Goal: Task Accomplishment & Management: Manage account settings

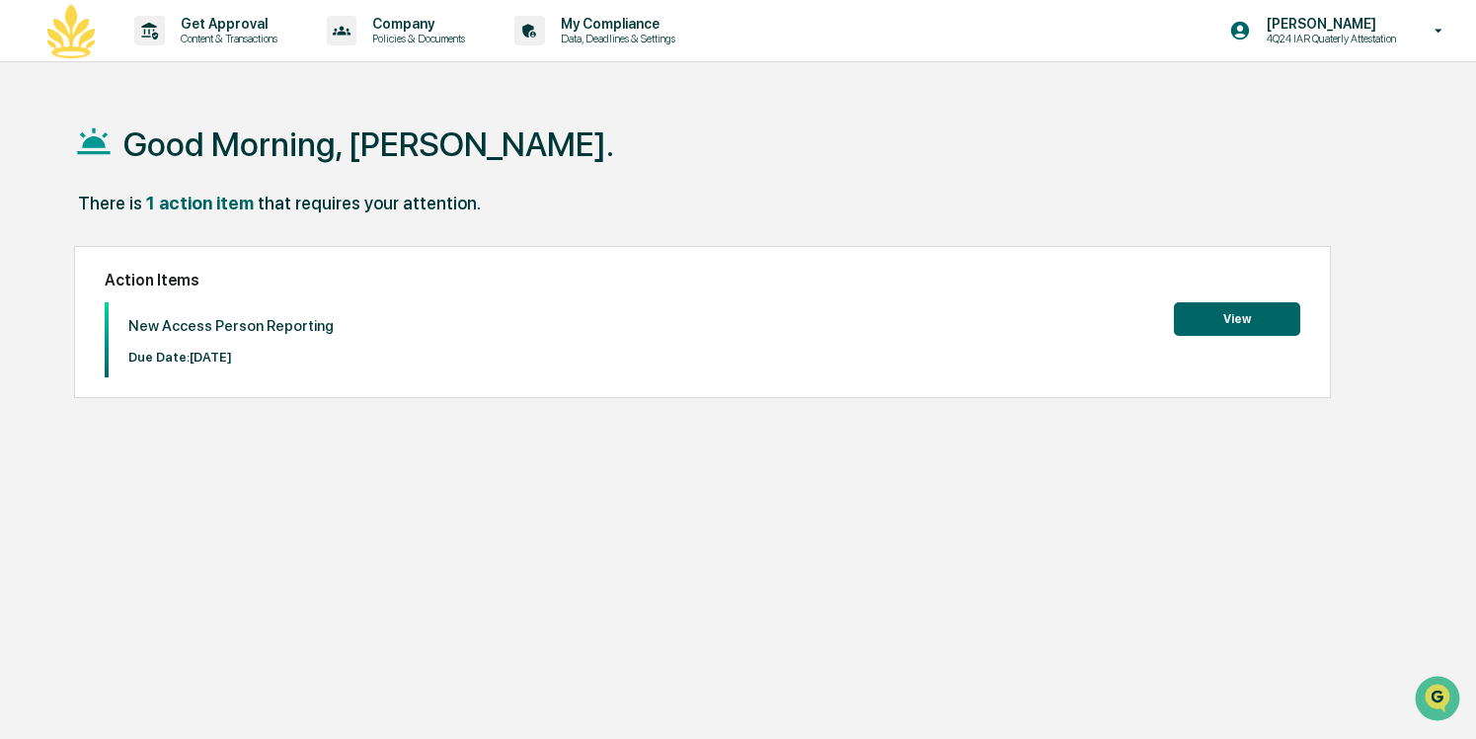
click at [1234, 317] on button "View" at bounding box center [1237, 319] width 126 height 34
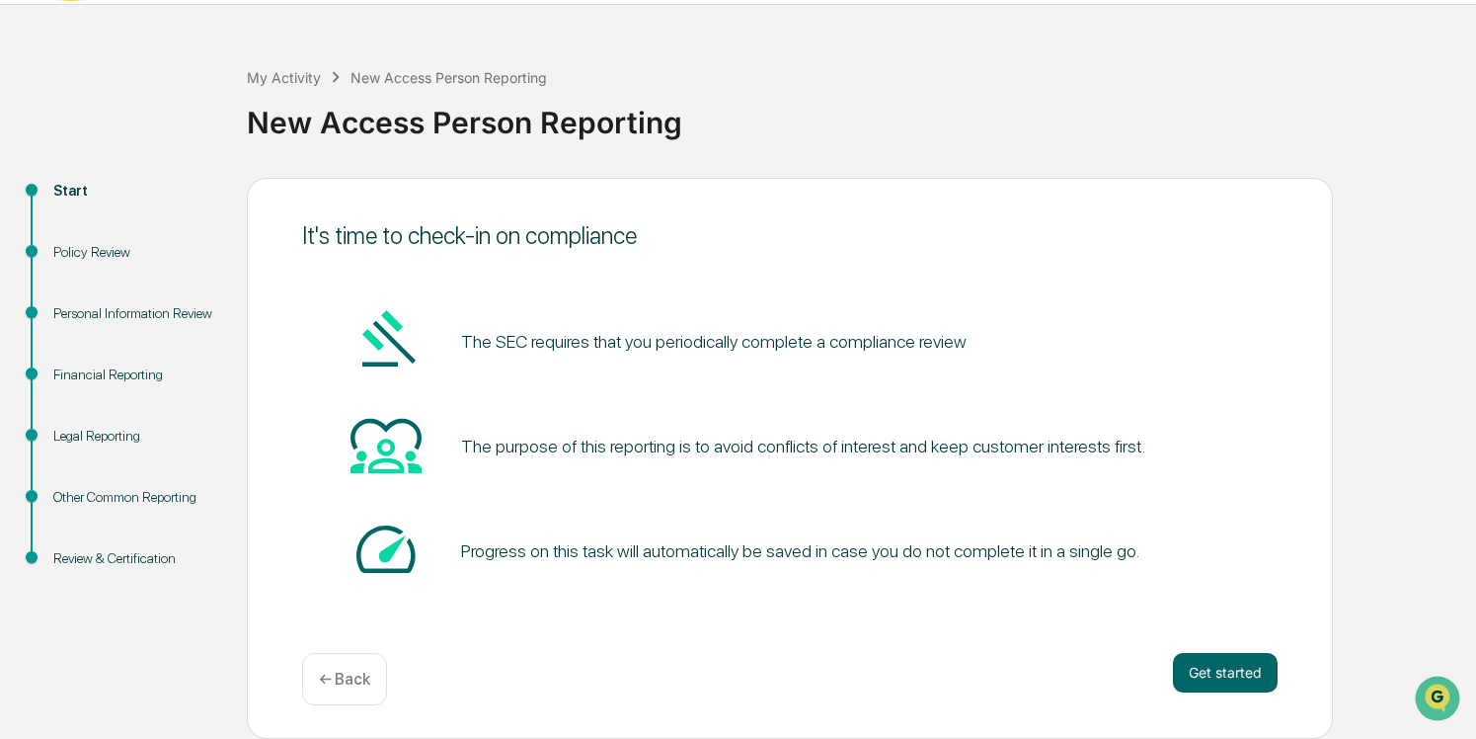
scroll to position [57, 0]
click at [1207, 668] on button "Get started" at bounding box center [1225, 673] width 105 height 40
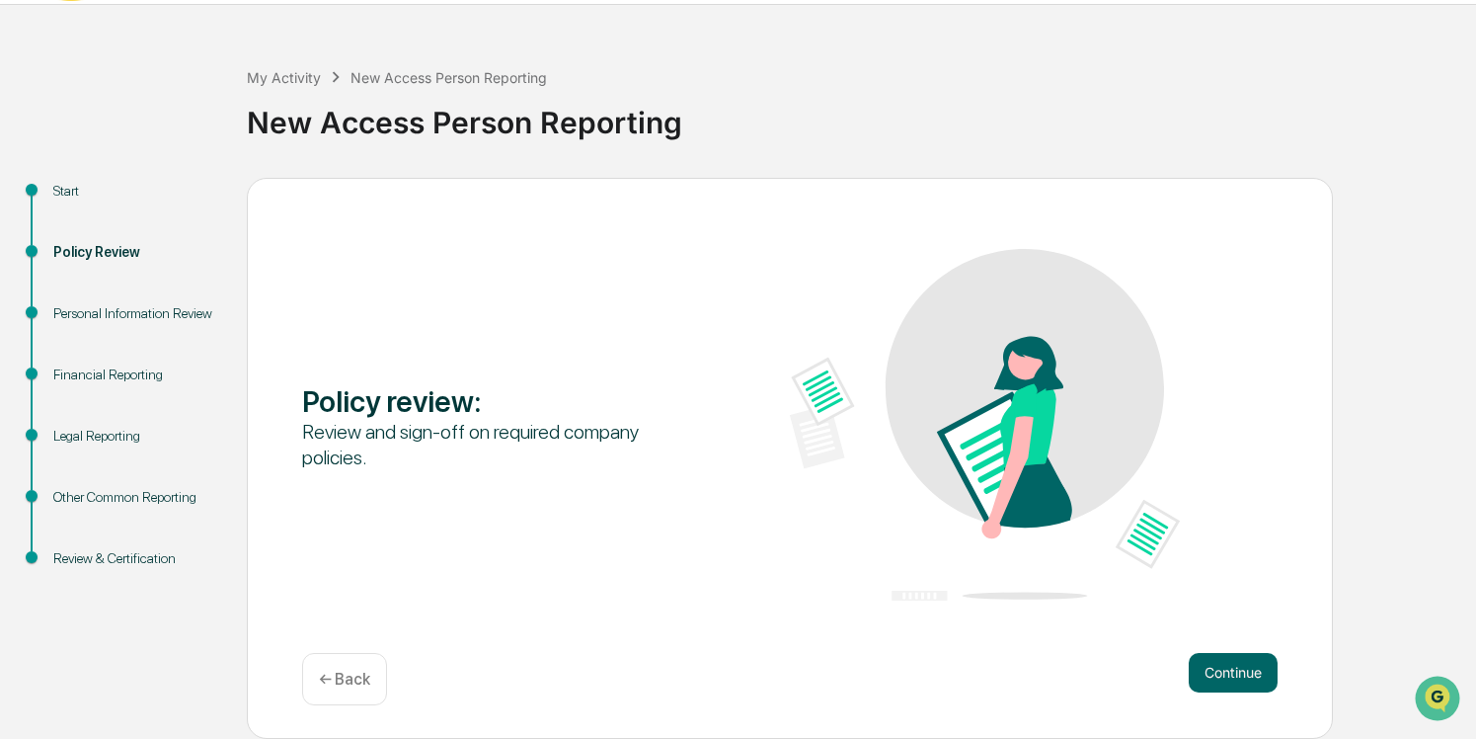
click at [1207, 668] on button "Continue" at bounding box center [1233, 673] width 89 height 40
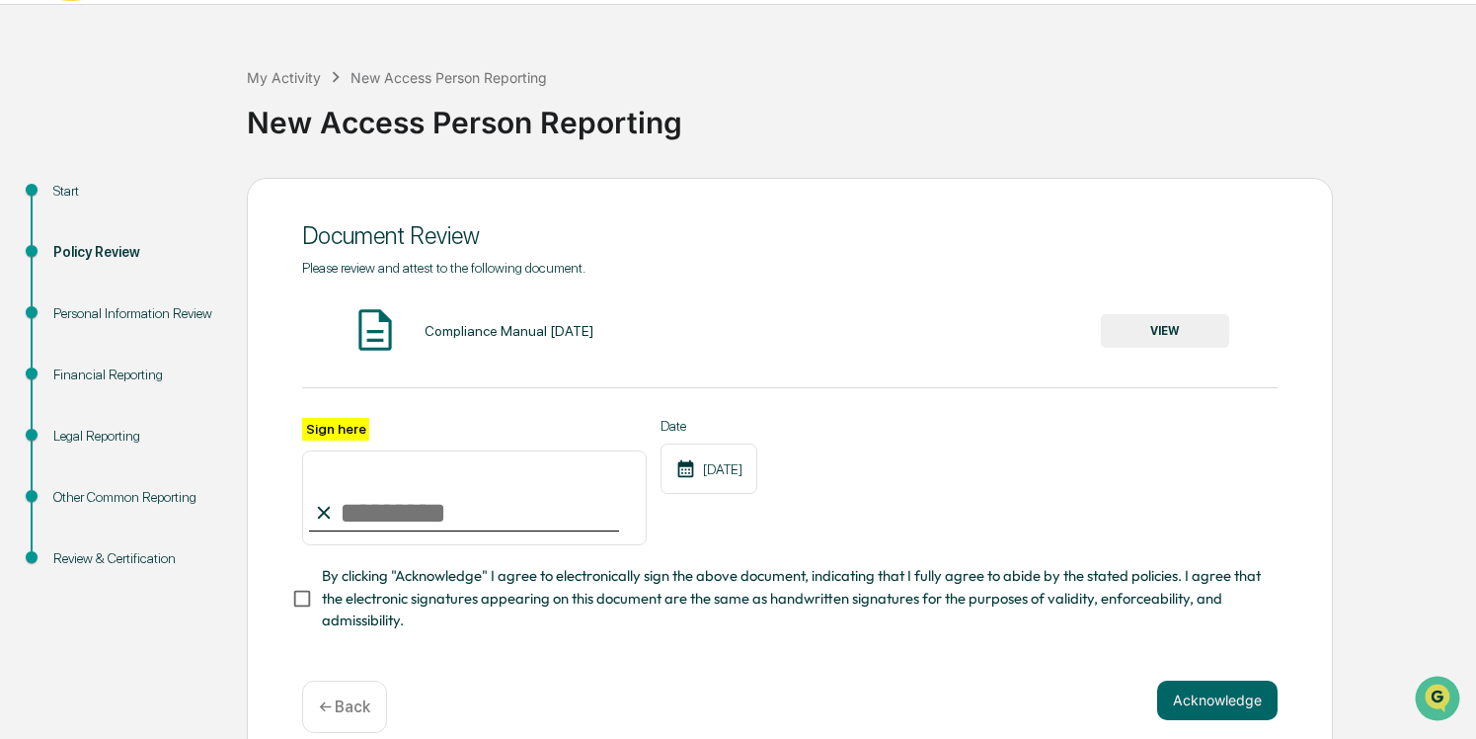
click at [1145, 328] on button "VIEW" at bounding box center [1165, 331] width 128 height 34
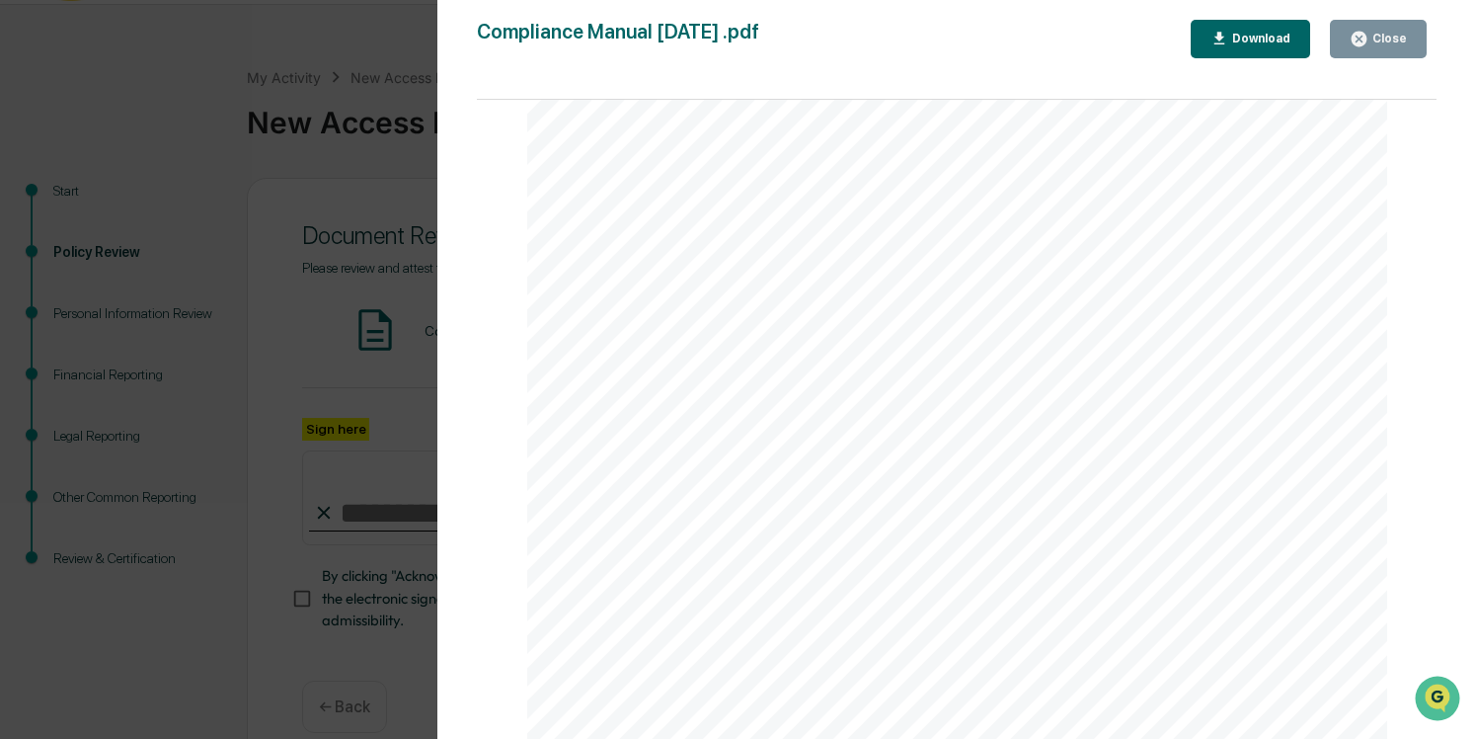
scroll to position [1415, 0]
click at [1394, 27] on button "Close" at bounding box center [1378, 39] width 97 height 39
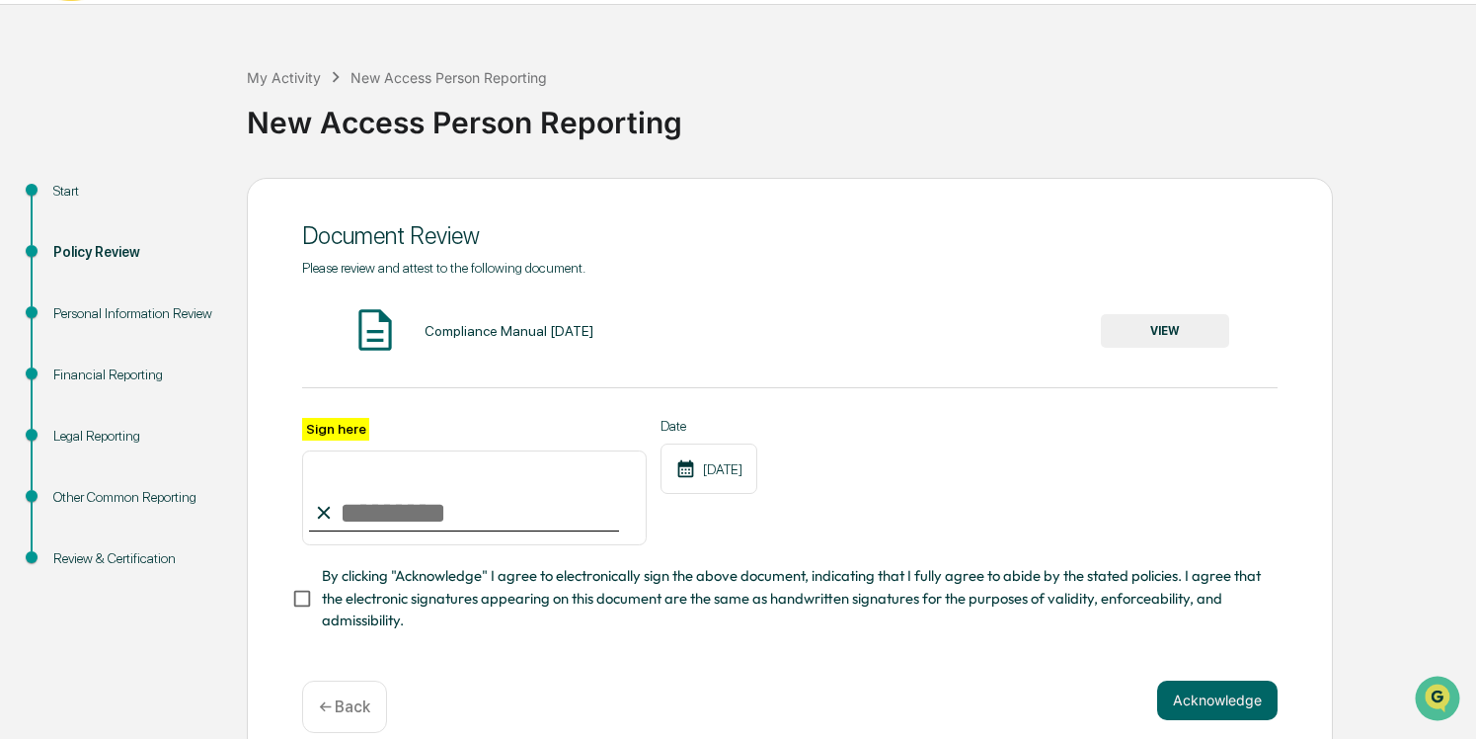
click at [482, 494] on input "Sign here" at bounding box center [474, 497] width 345 height 95
type input "**********"
click at [1170, 694] on button "Acknowledge" at bounding box center [1217, 700] width 120 height 40
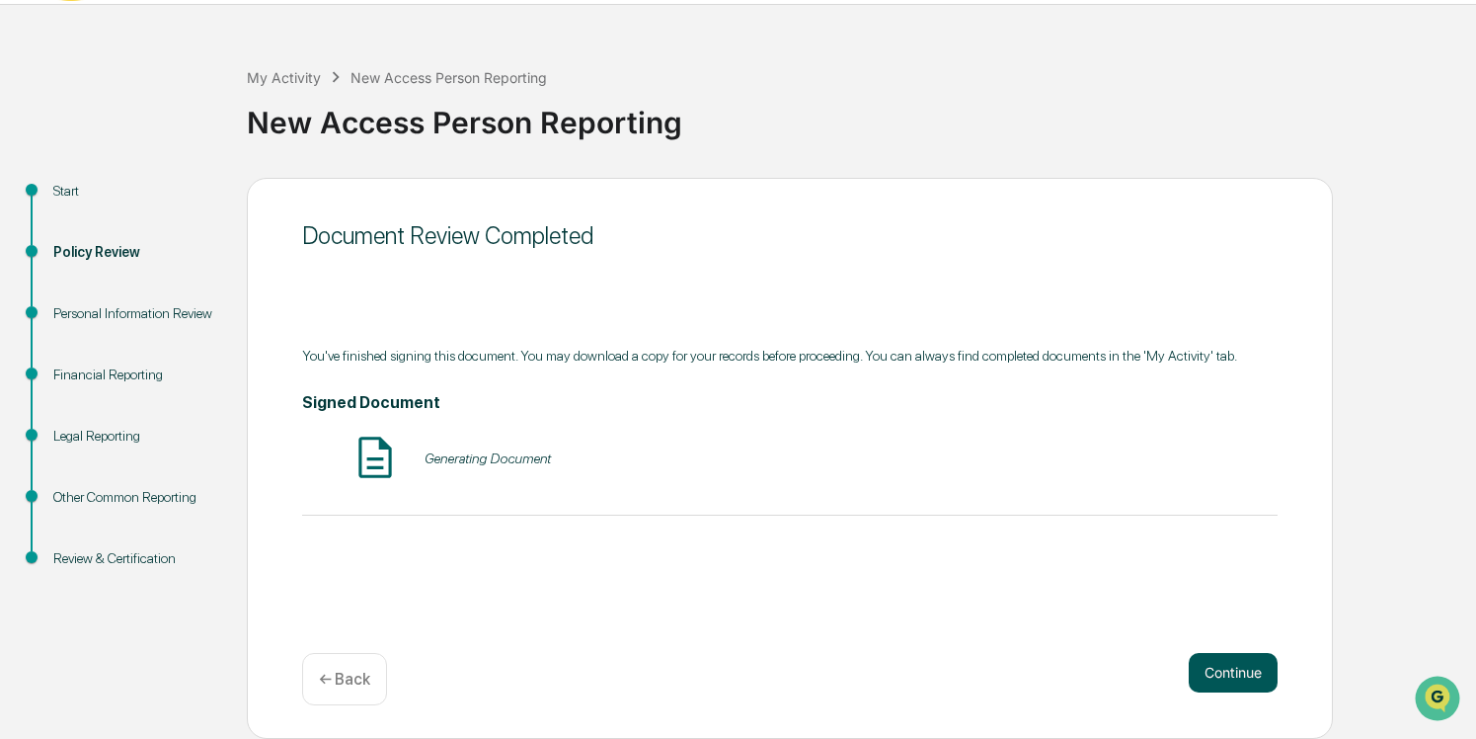
click at [1214, 686] on button "Continue" at bounding box center [1233, 673] width 89 height 40
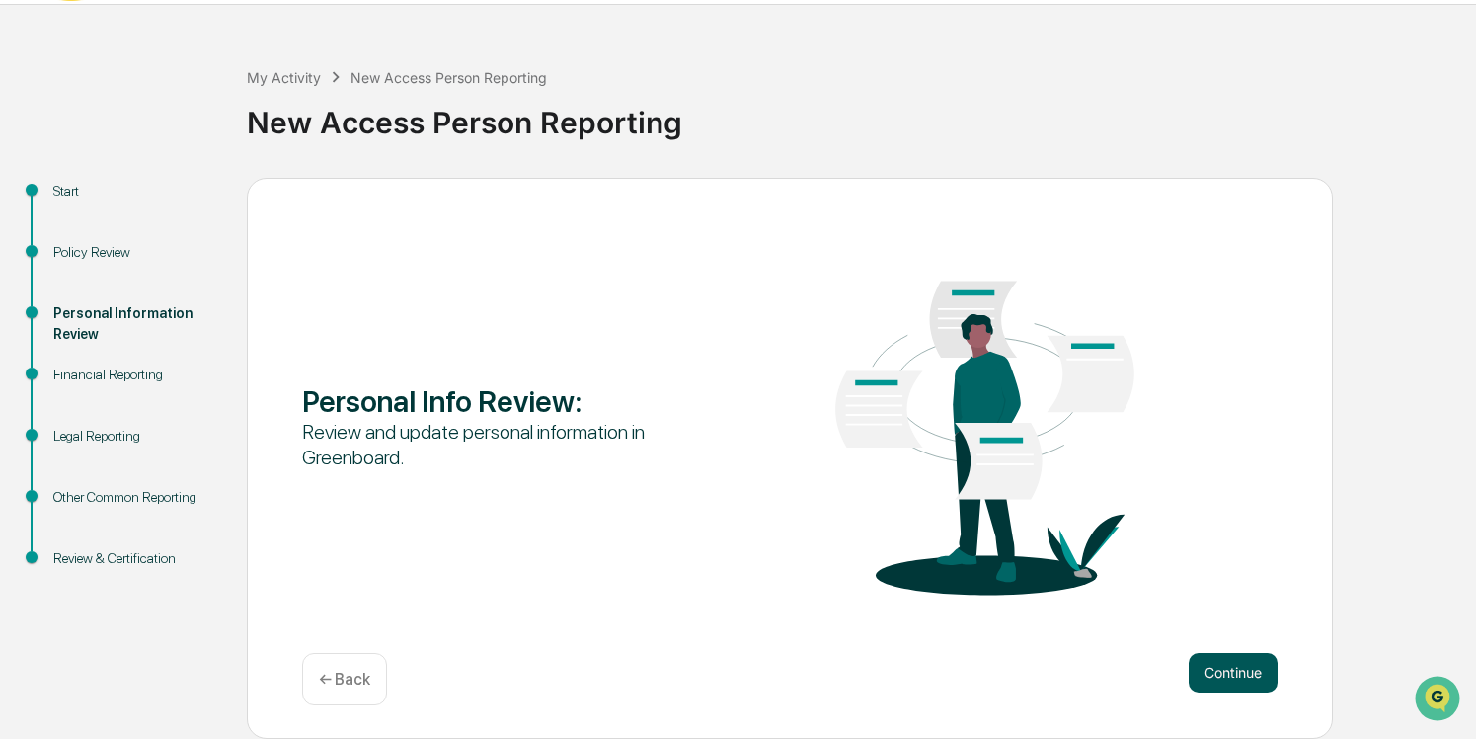
click at [1227, 680] on button "Continue" at bounding box center [1233, 673] width 89 height 40
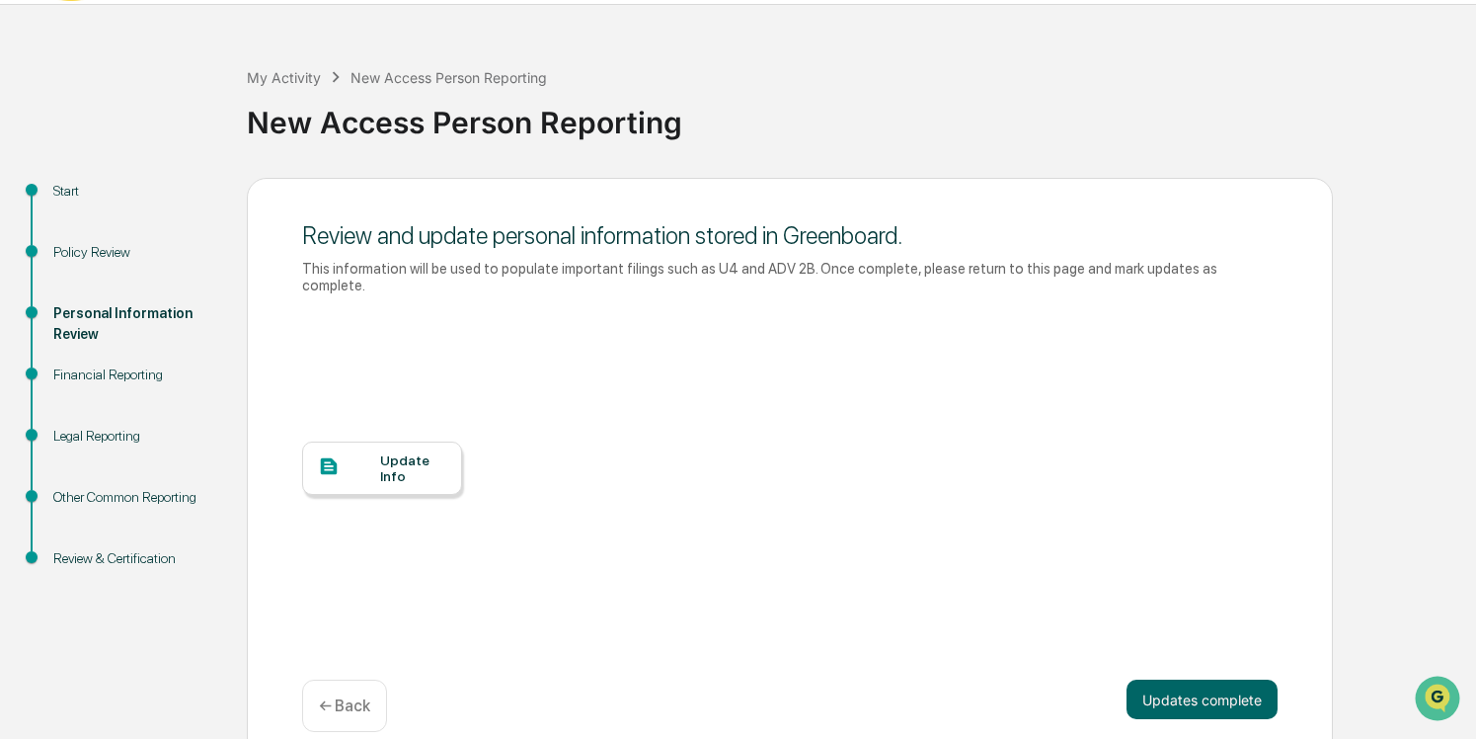
click at [399, 461] on div "Update Info" at bounding box center [413, 468] width 66 height 32
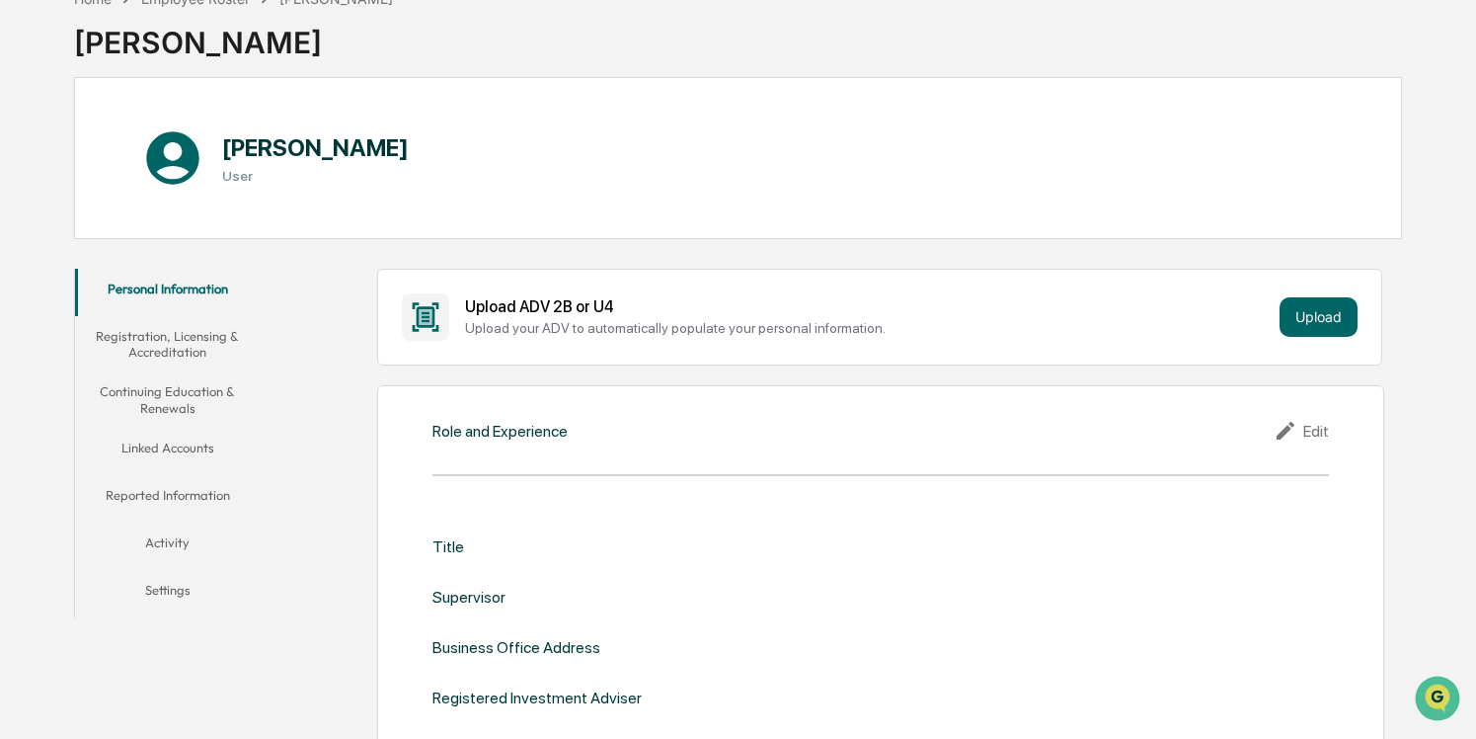
scroll to position [149, 0]
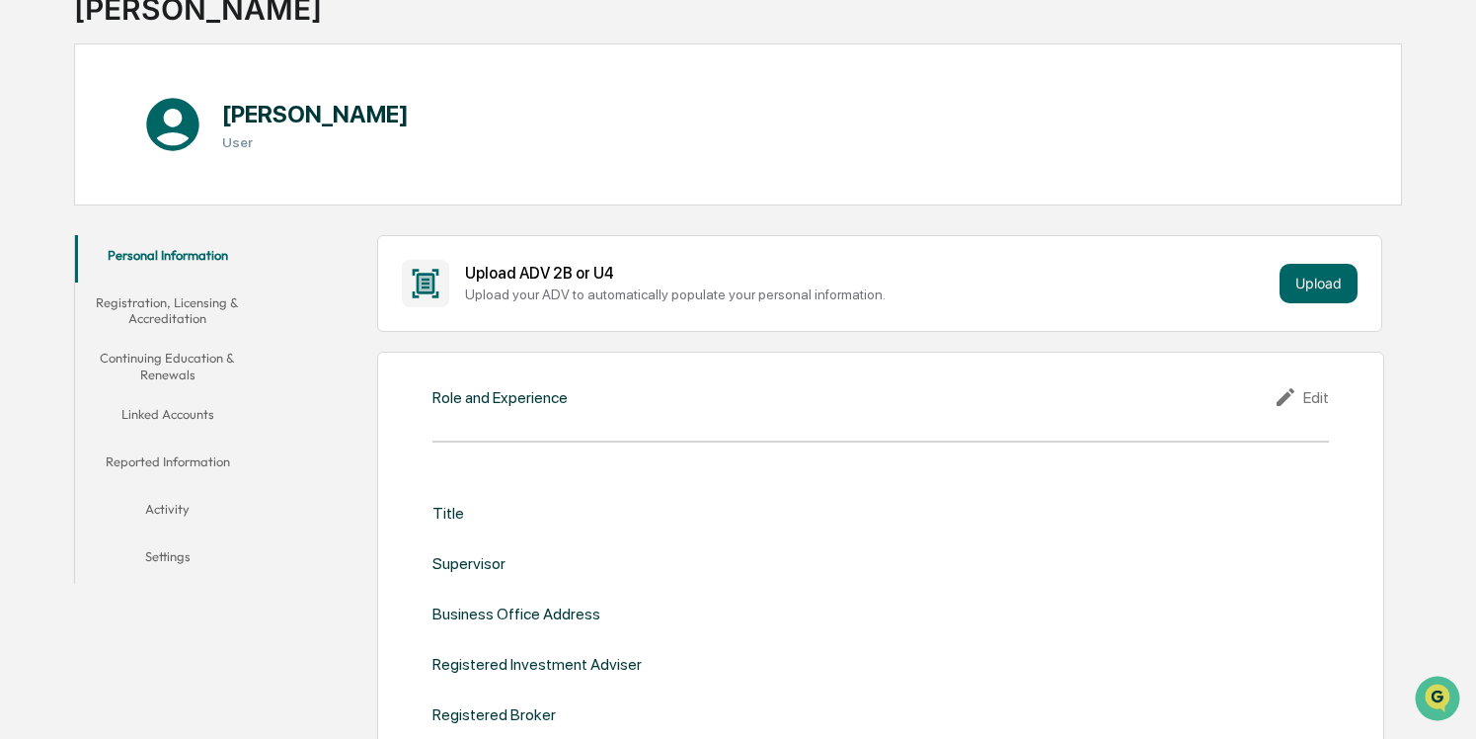
click at [797, 421] on div "Role and Experience Edit Title Supervisor Business Office Address Registered In…" at bounding box center [881, 621] width 1008 height 538
click at [1317, 403] on div "Edit" at bounding box center [1301, 397] width 55 height 24
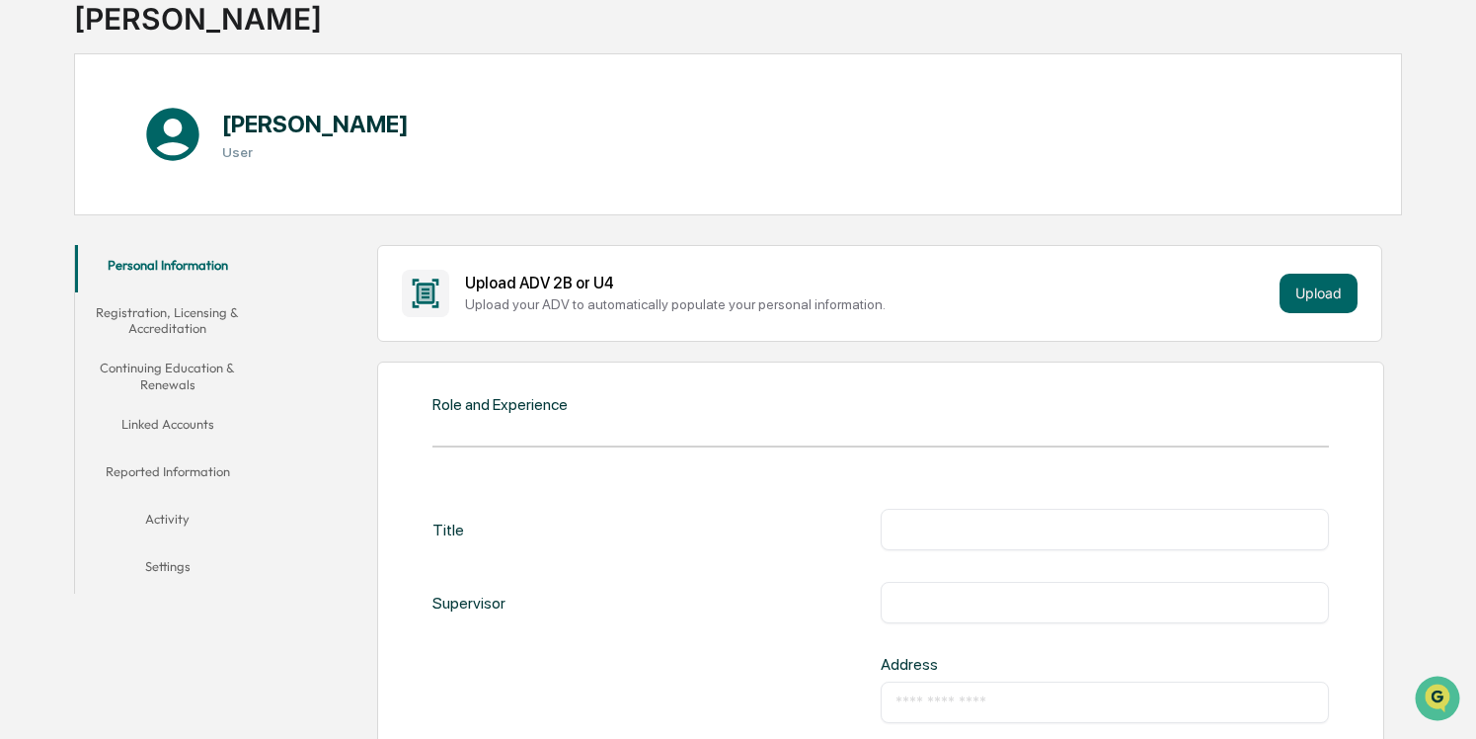
scroll to position [139, 0]
click at [1077, 515] on div "​" at bounding box center [1105, 529] width 448 height 41
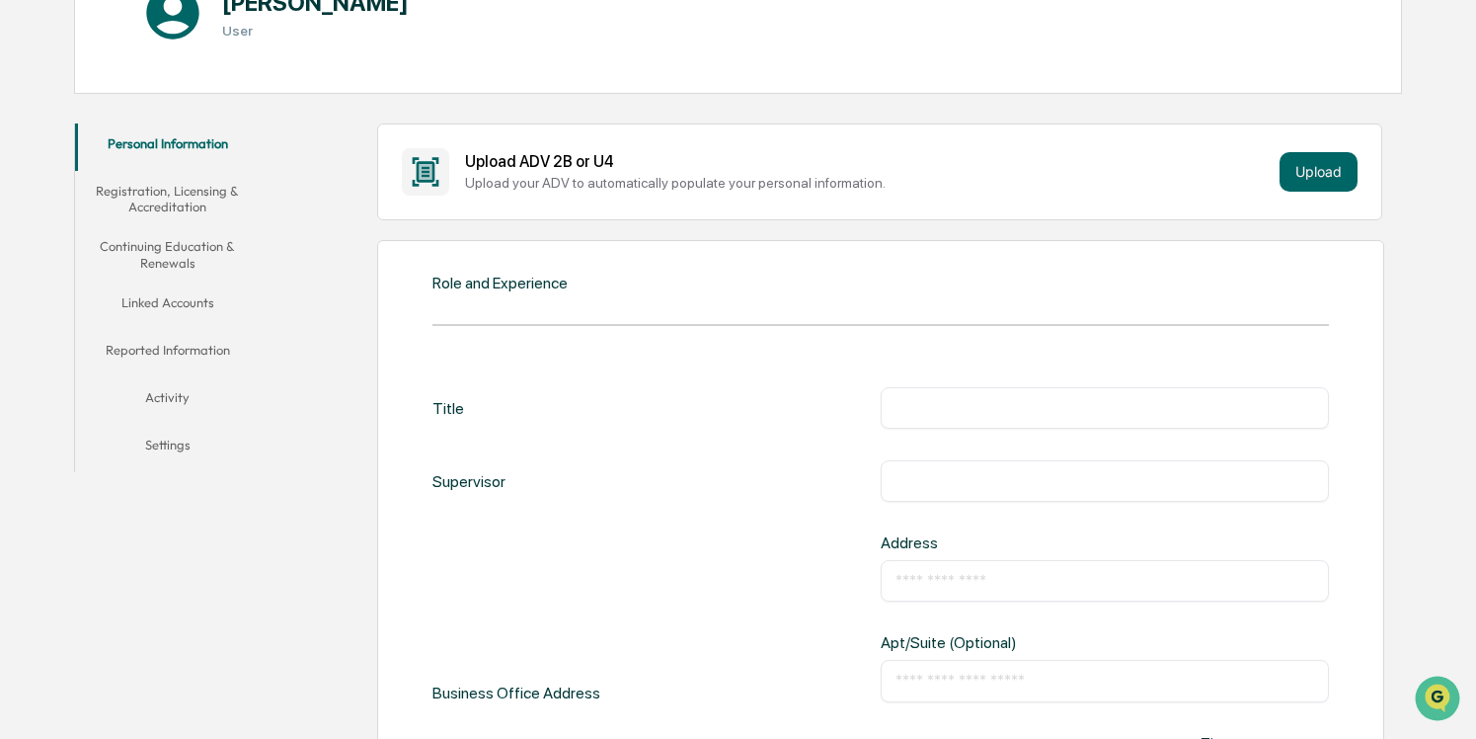
scroll to position [276, 0]
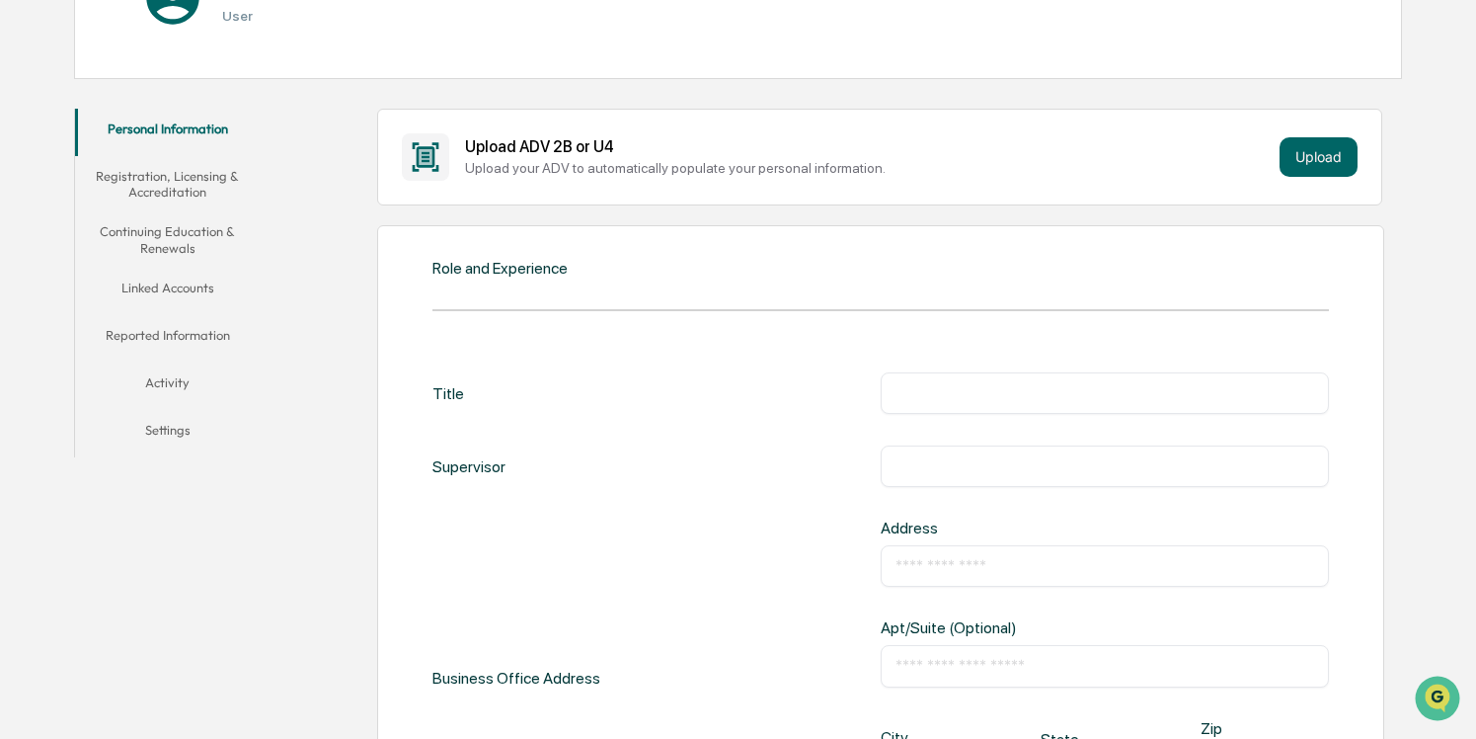
click at [1024, 397] on input "text" at bounding box center [1105, 393] width 419 height 20
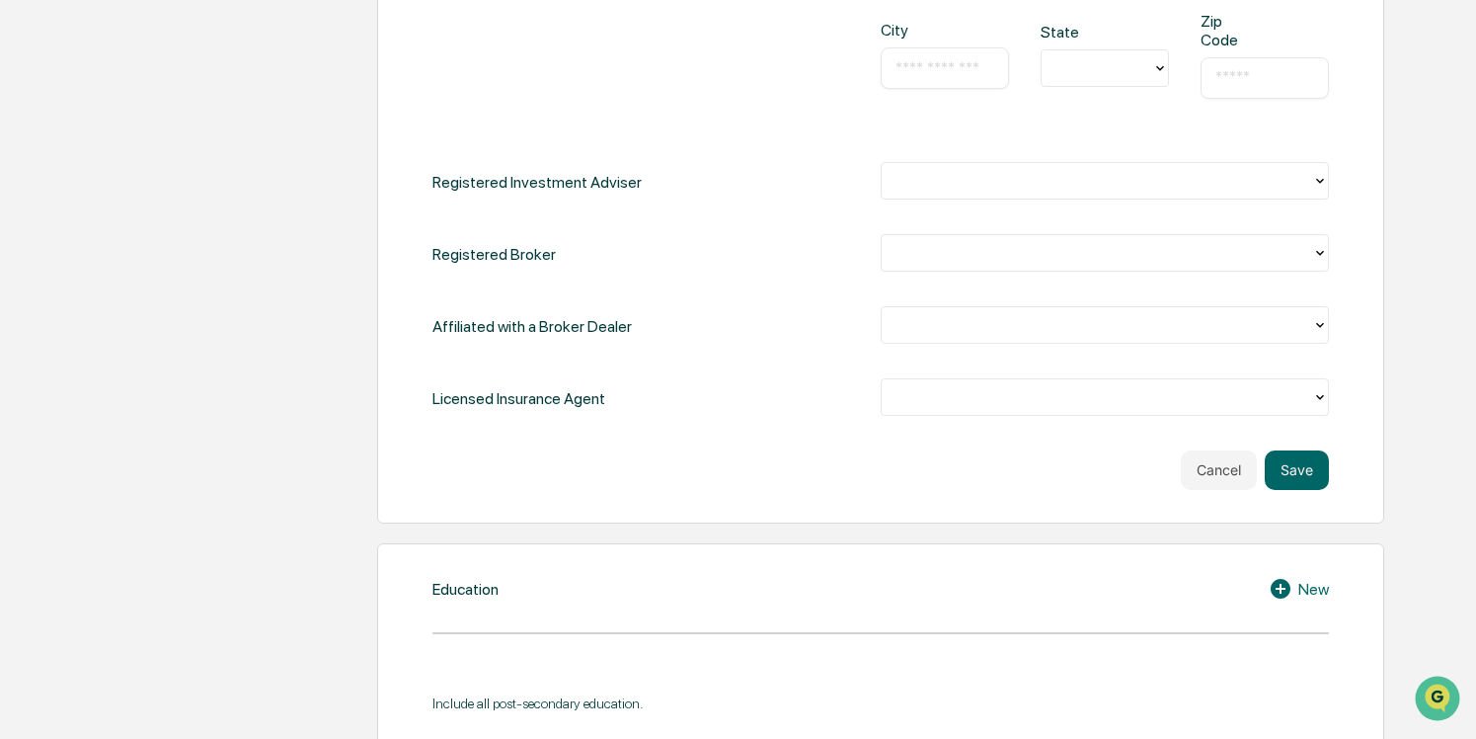
scroll to position [991, 0]
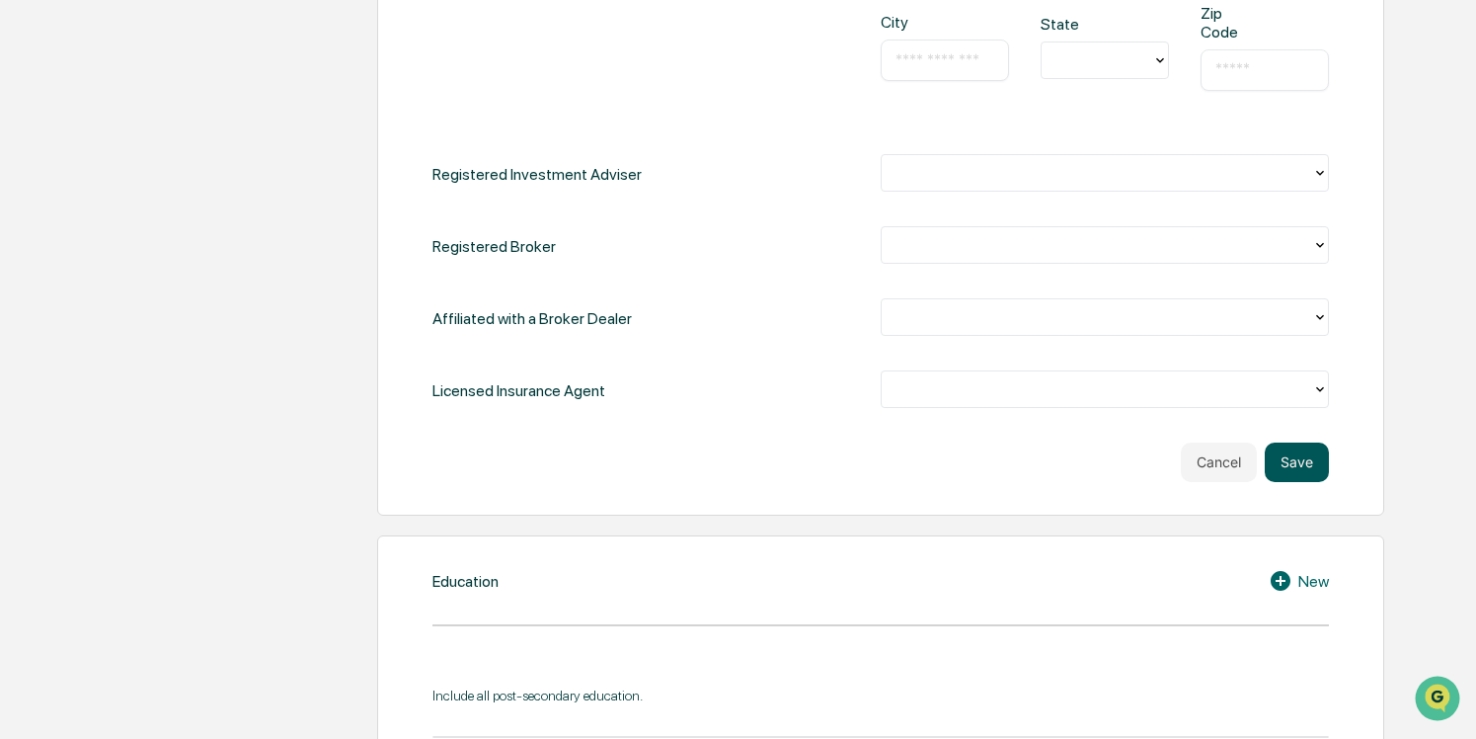
type input "**********"
click at [1290, 452] on button "Save" at bounding box center [1297, 462] width 64 height 40
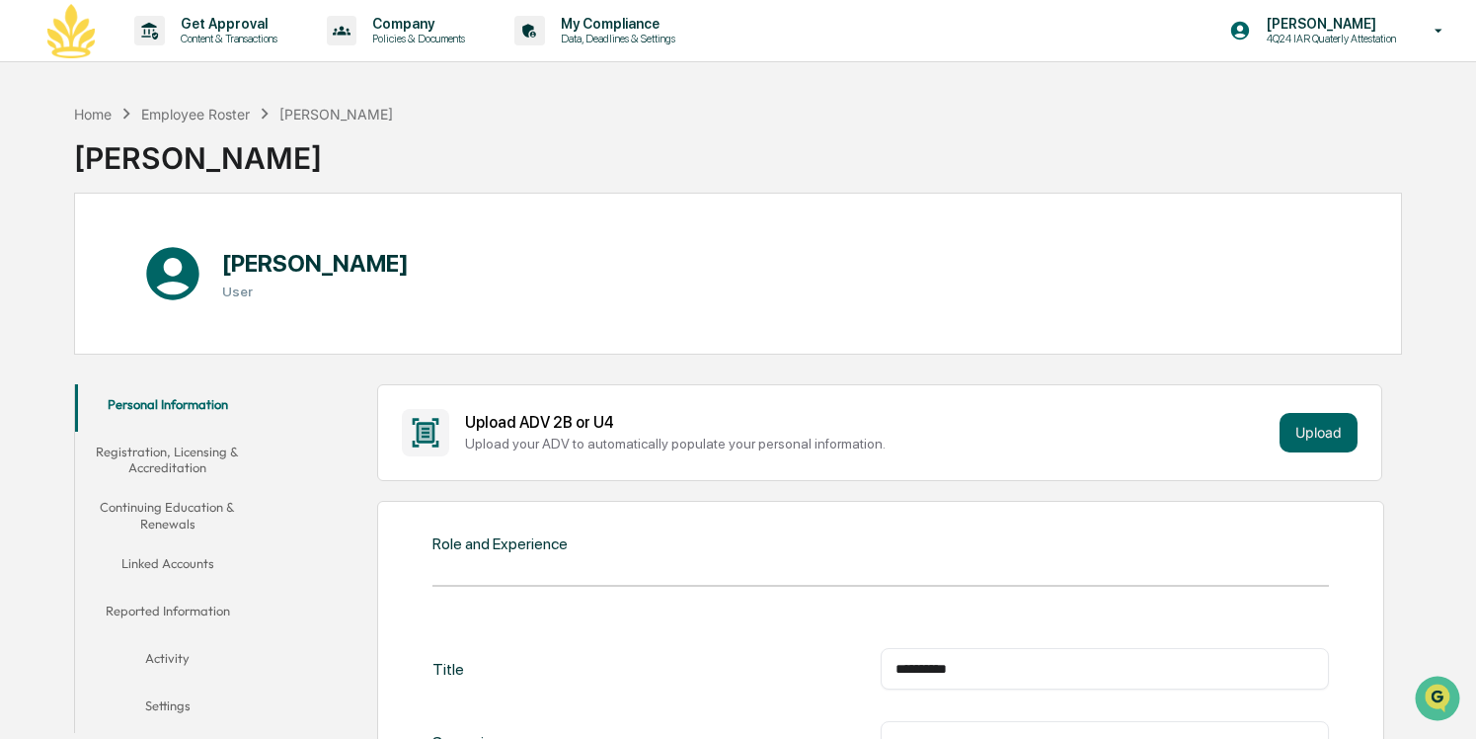
scroll to position [0, 0]
